Goal: Obtain resource: Download file/media

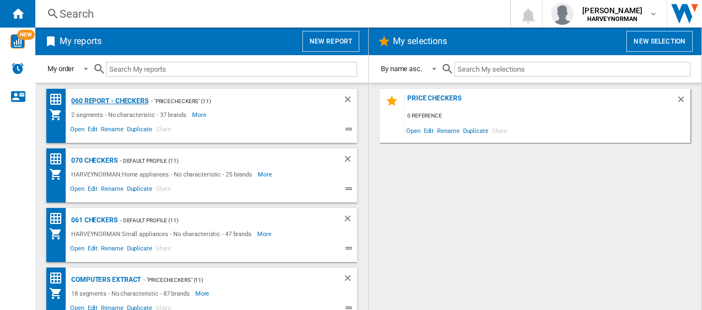
click at [97, 98] on div "060 report - Checkers" at bounding box center [108, 101] width 80 height 14
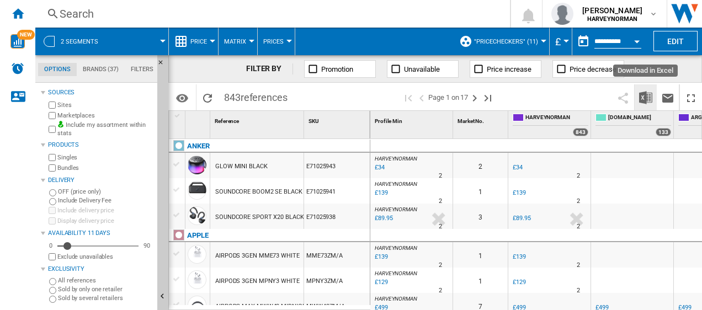
click at [644, 94] on img "Download in Excel" at bounding box center [645, 97] width 13 height 13
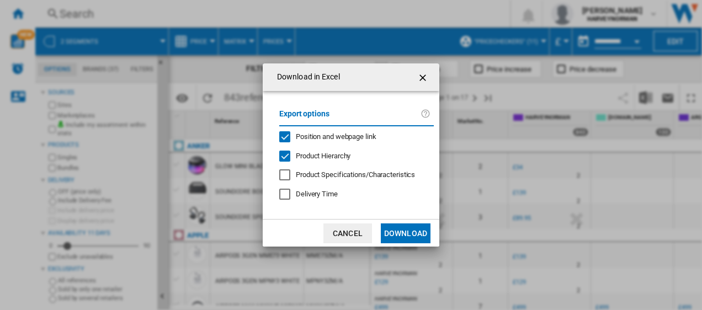
click at [423, 228] on button "Download" at bounding box center [406, 234] width 50 height 20
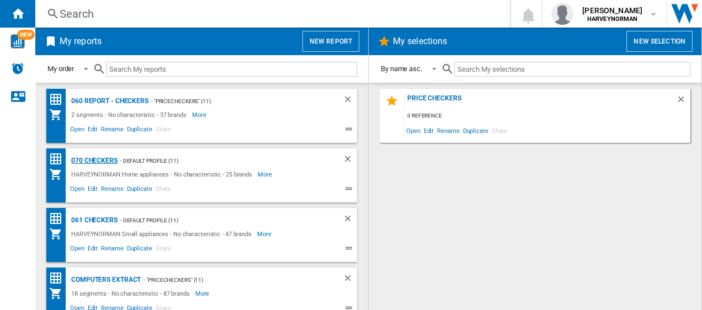
click at [93, 159] on div "070 Checkers" at bounding box center [92, 161] width 49 height 14
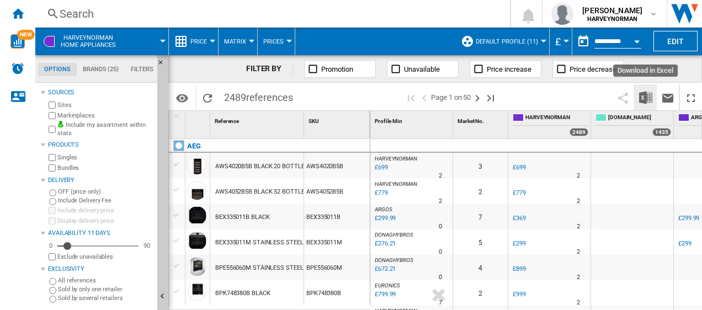
click at [646, 98] on img "Download in Excel" at bounding box center [645, 97] width 13 height 13
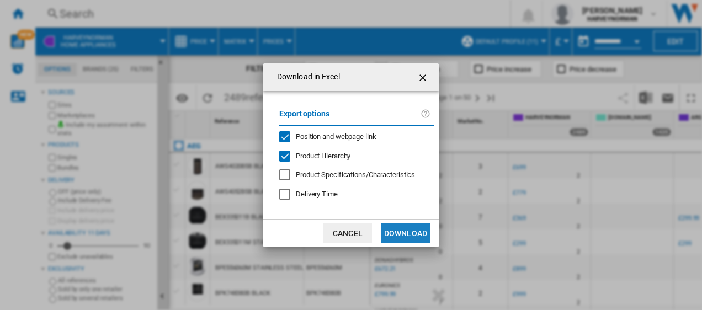
click at [400, 234] on button "Download" at bounding box center [406, 234] width 50 height 20
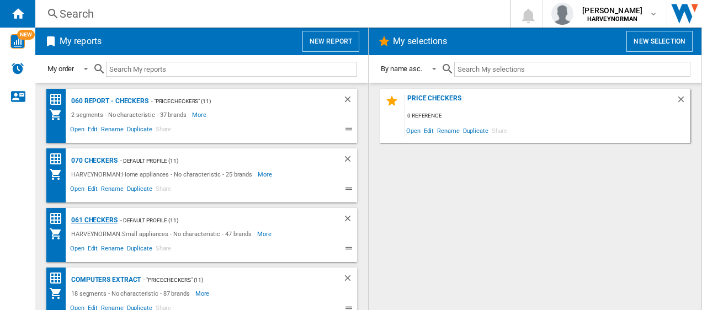
click at [114, 218] on div "061 Checkers" at bounding box center [92, 221] width 49 height 14
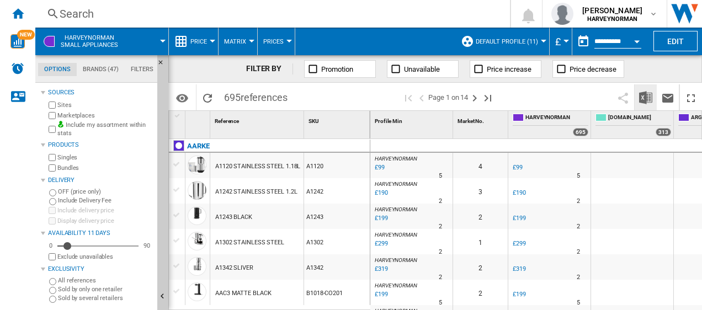
click at [649, 100] on img "Download in Excel" at bounding box center [645, 97] width 13 height 13
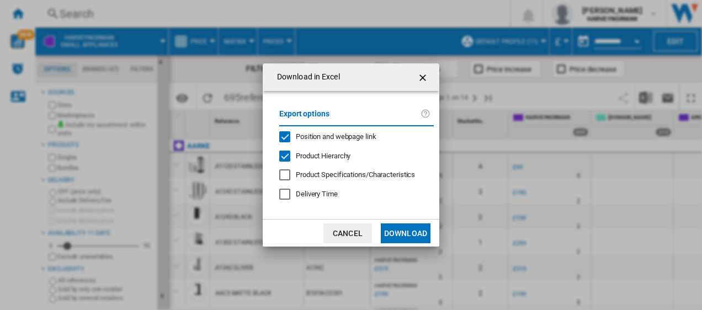
click at [413, 232] on button "Download" at bounding box center [406, 234] width 50 height 20
